Goal: Book appointment/travel/reservation

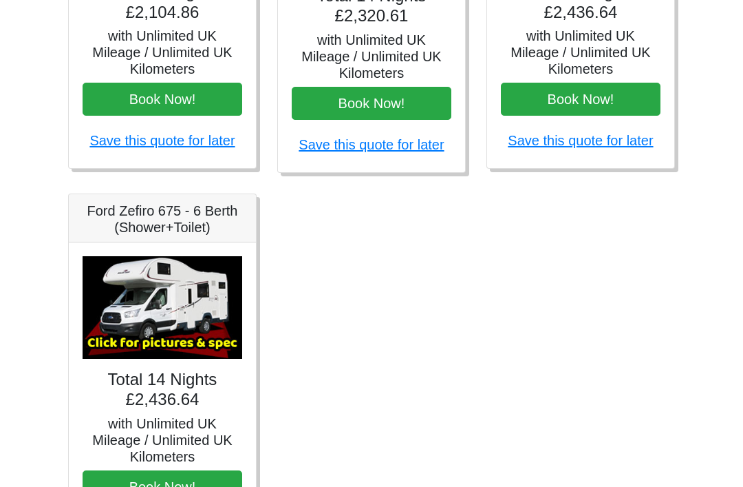
scroll to position [879, 0]
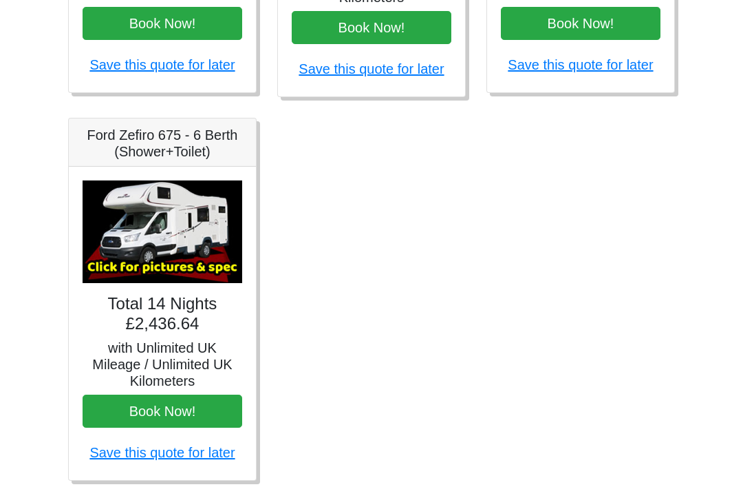
click at [129, 189] on img at bounding box center [163, 231] width 160 height 103
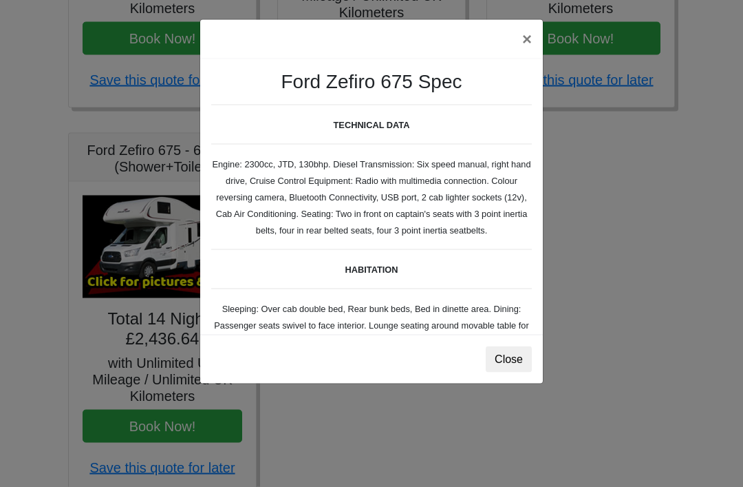
scroll to position [848, 0]
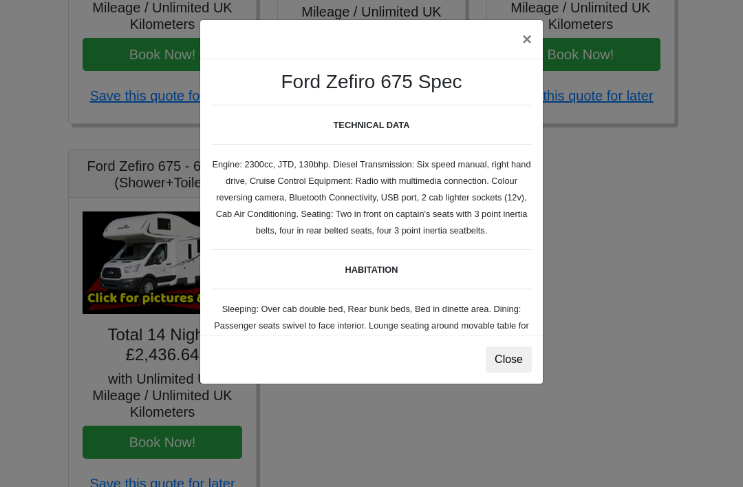
click at [533, 45] on button "×" at bounding box center [527, 39] width 32 height 39
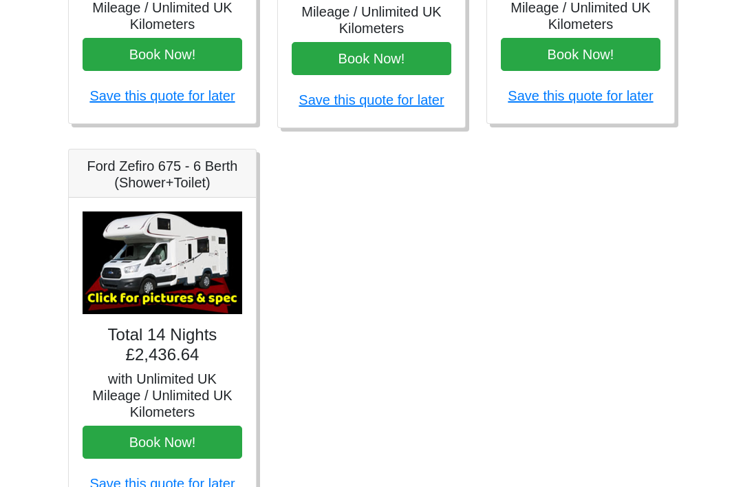
click at [162, 286] on img at bounding box center [163, 262] width 160 height 103
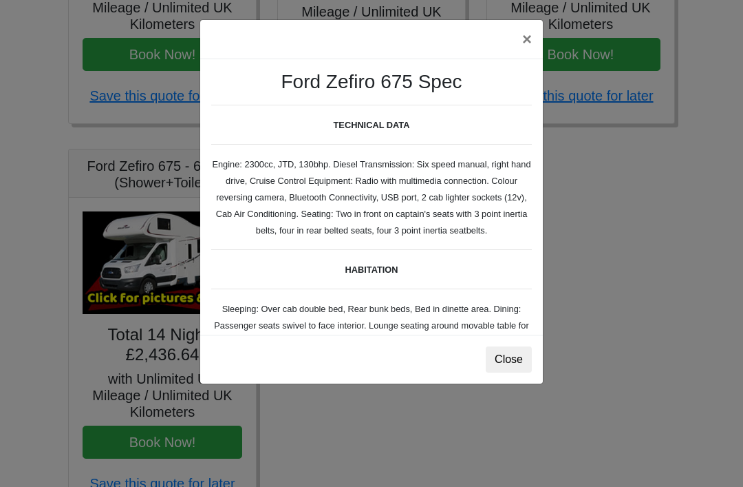
click at [169, 182] on div "× Ford Zefiro 675 Spec TECHNICAL DATA Engine: 2300cc, JTD, 130bhp. Diesel Trans…" at bounding box center [371, 243] width 743 height 487
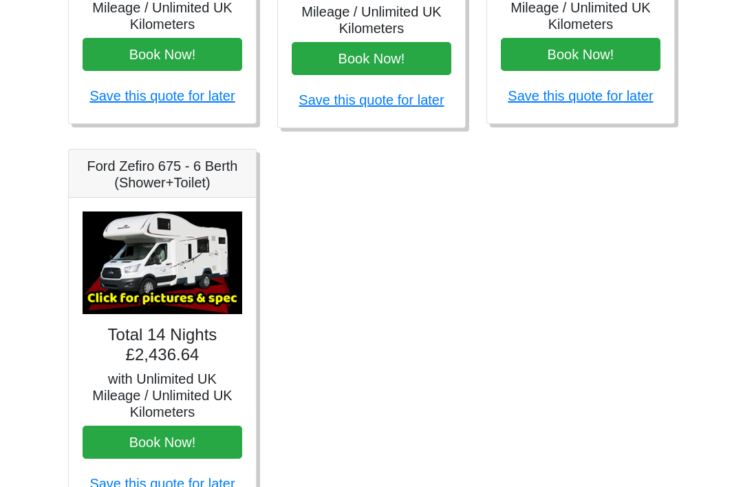
click at [180, 303] on img at bounding box center [163, 262] width 160 height 103
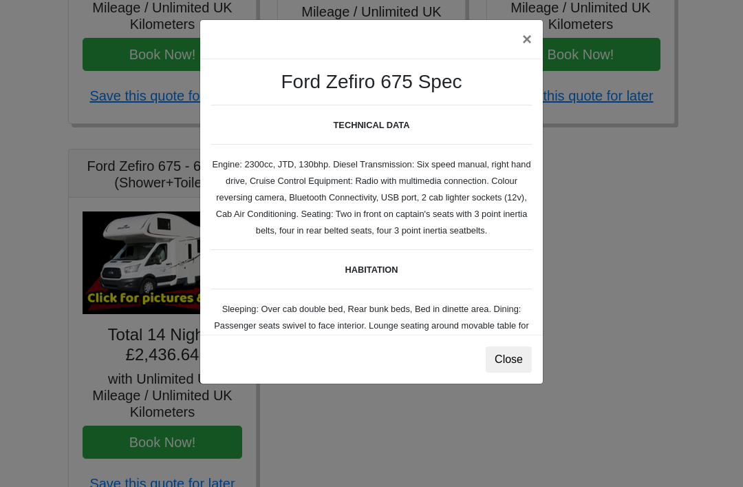
click at [486, 364] on button "Close" at bounding box center [509, 359] width 46 height 26
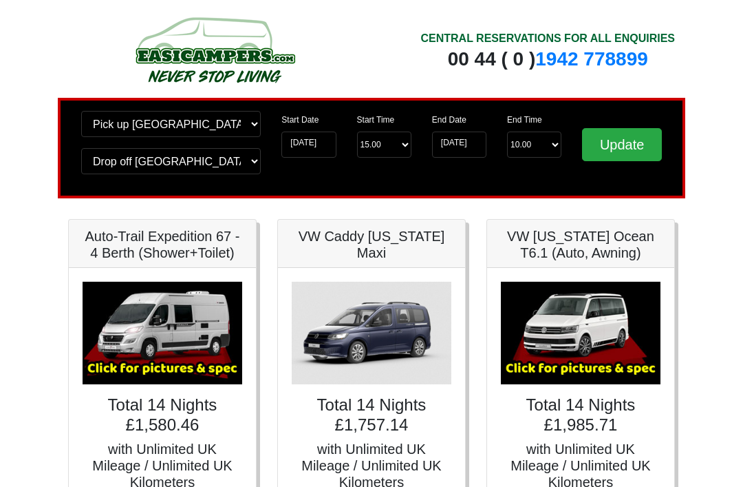
scroll to position [0, 0]
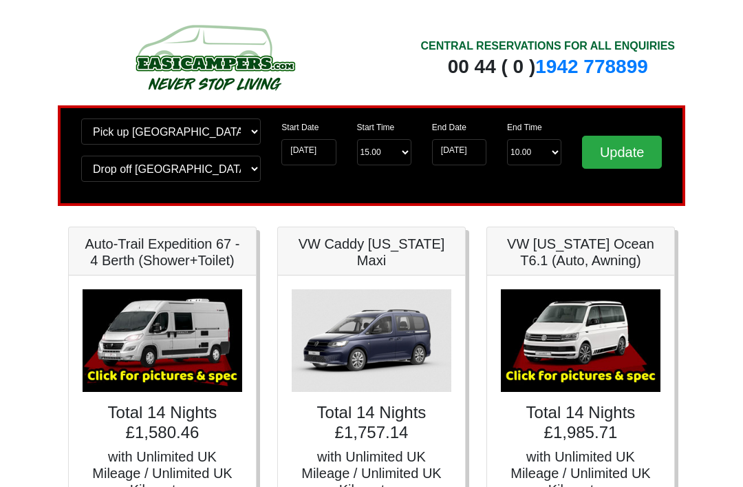
click at [619, 147] on input "Update" at bounding box center [622, 152] width 80 height 33
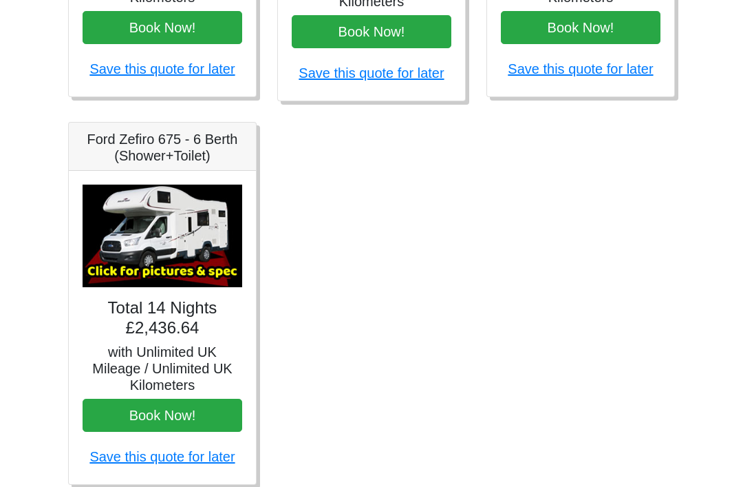
scroll to position [879, 0]
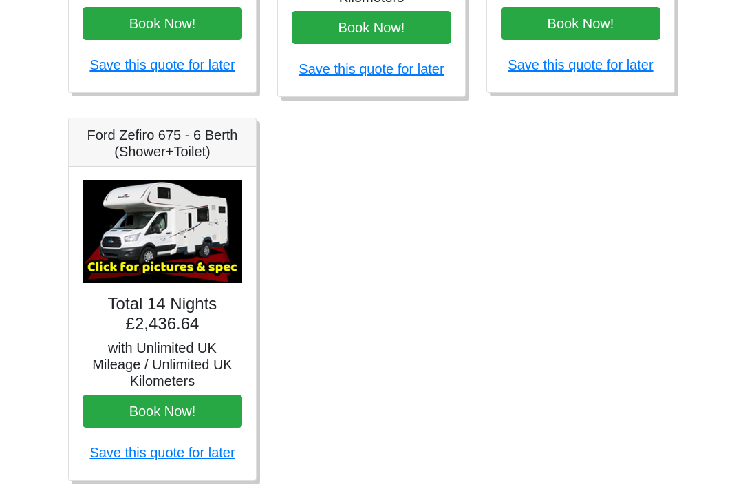
click at [215, 408] on button "Book Now!" at bounding box center [163, 410] width 160 height 33
